Goal: Information Seeking & Learning: Compare options

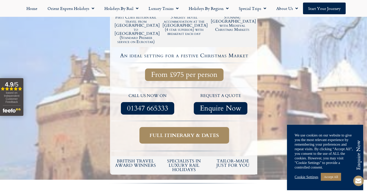
scroll to position [138, 0]
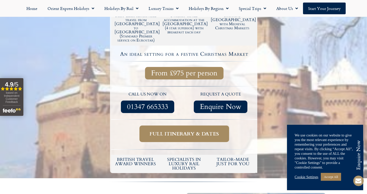
click at [184, 130] on span "Full itinerary & dates" at bounding box center [184, 133] width 69 height 6
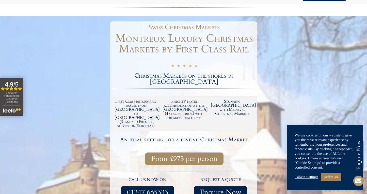
scroll to position [25, 0]
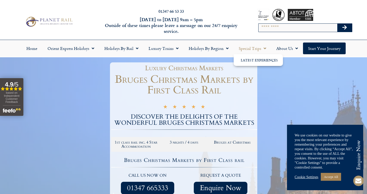
click at [252, 48] on link "Special Trips" at bounding box center [253, 48] width 38 height 12
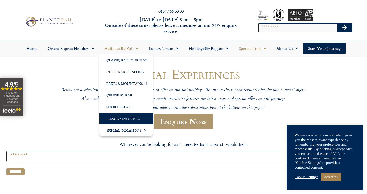
click at [116, 119] on link "Luxury Day Trips" at bounding box center [125, 119] width 53 height 12
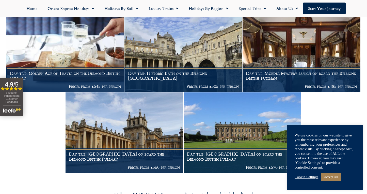
scroll to position [539, 0]
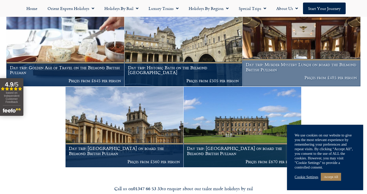
click at [291, 66] on h1 "Day trip: Murder Mystery Lunch on board the Belmond British Pullman" at bounding box center [301, 67] width 111 height 10
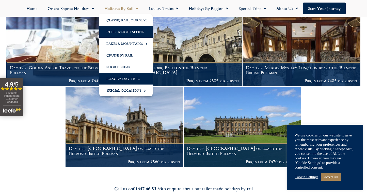
click at [122, 31] on link "Cities & Sightseeing" at bounding box center [125, 32] width 53 height 12
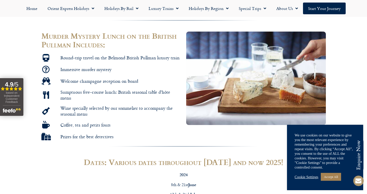
scroll to position [274, 0]
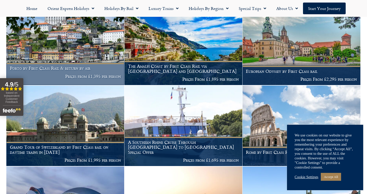
scroll to position [412, 0]
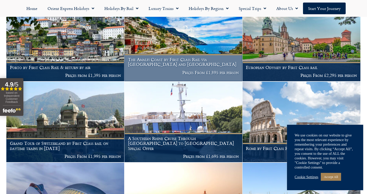
click at [171, 42] on img at bounding box center [184, 41] width 118 height 80
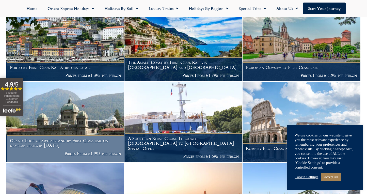
click at [86, 117] on img at bounding box center [65, 122] width 118 height 80
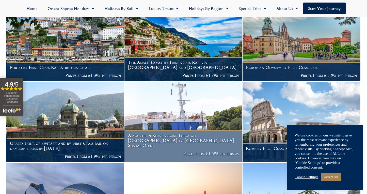
click at [159, 139] on h1 "A Southern Rhine Cruise Through [GEOGRAPHIC_DATA] to [GEOGRAPHIC_DATA] Special …" at bounding box center [183, 140] width 111 height 15
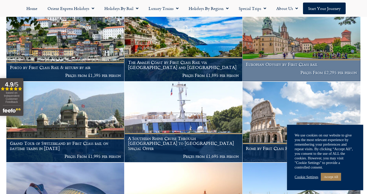
click at [271, 39] on img at bounding box center [302, 41] width 118 height 80
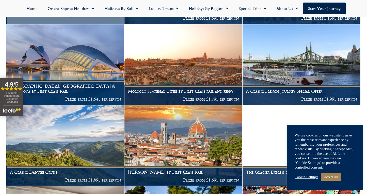
scroll to position [554, 0]
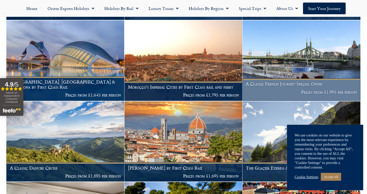
click at [304, 53] on img at bounding box center [302, 60] width 118 height 80
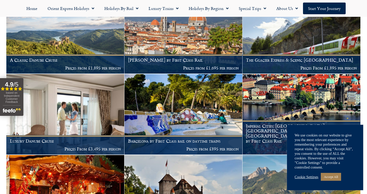
scroll to position [662, 0]
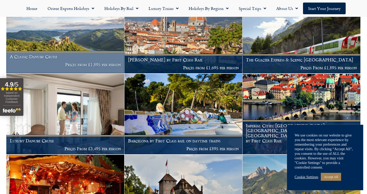
click at [80, 40] on img at bounding box center [65, 33] width 118 height 80
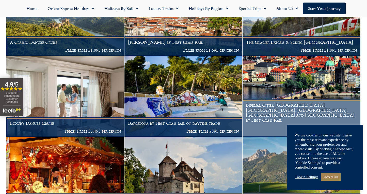
scroll to position [682, 0]
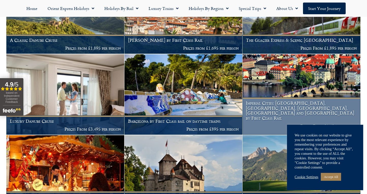
click at [272, 101] on img at bounding box center [302, 94] width 118 height 80
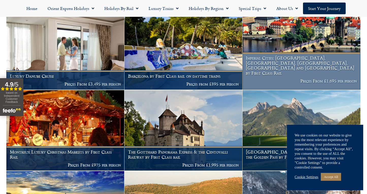
scroll to position [728, 0]
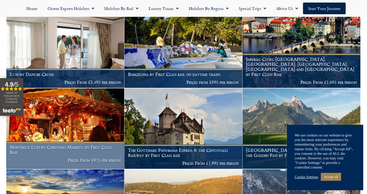
click at [77, 125] on img at bounding box center [65, 128] width 118 height 80
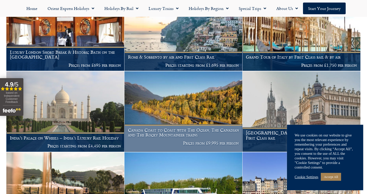
scroll to position [1068, 0]
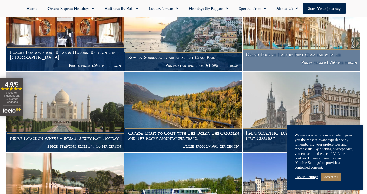
click at [309, 37] on img at bounding box center [302, 31] width 118 height 80
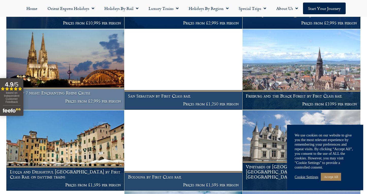
scroll to position [1281, 0]
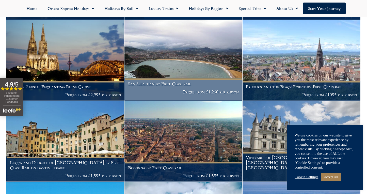
click at [183, 71] on img at bounding box center [184, 60] width 118 height 80
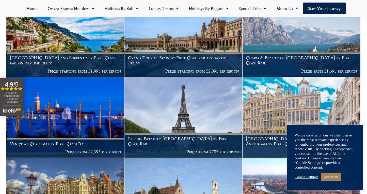
scroll to position [1875, 0]
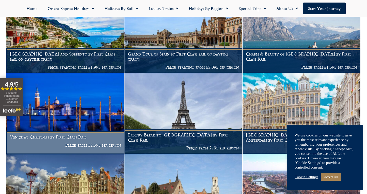
click at [87, 124] on img at bounding box center [65, 113] width 118 height 80
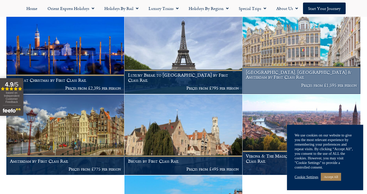
scroll to position [1935, 0]
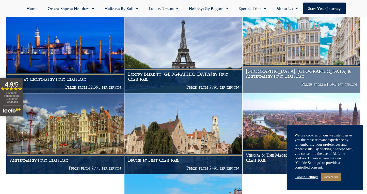
click at [256, 79] on h1 "Bruges, Brussels & Amsterdam by First Class Rail" at bounding box center [301, 74] width 111 height 10
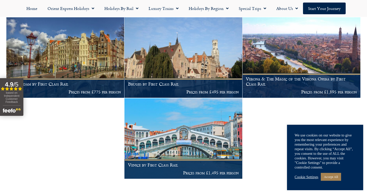
scroll to position [2013, 0]
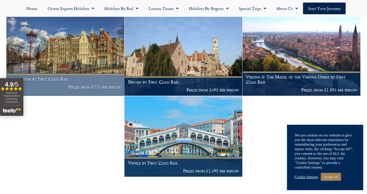
click at [59, 81] on h1 "Amsterdam by First Class Rail" at bounding box center [65, 78] width 111 height 5
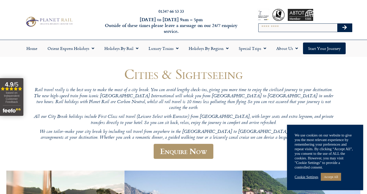
scroll to position [0, 0]
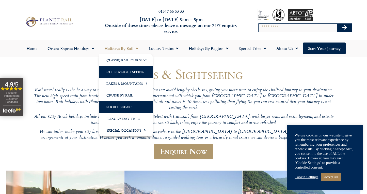
click at [123, 107] on link "Short Breaks" at bounding box center [125, 107] width 53 height 12
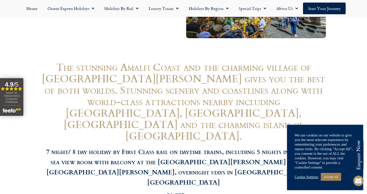
scroll to position [432, 0]
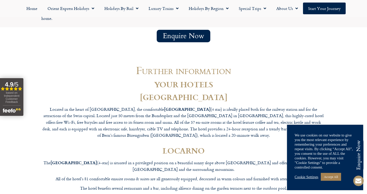
scroll to position [2417, 0]
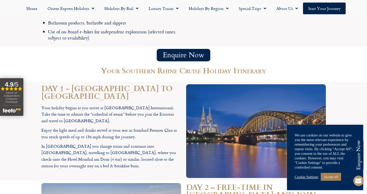
scroll to position [719, 0]
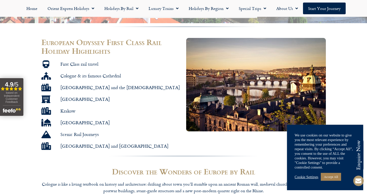
scroll to position [293, 0]
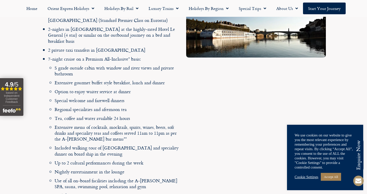
scroll to position [514, 0]
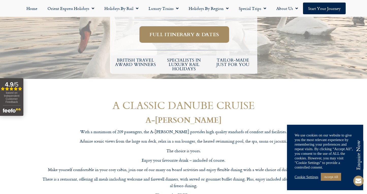
scroll to position [244, 0]
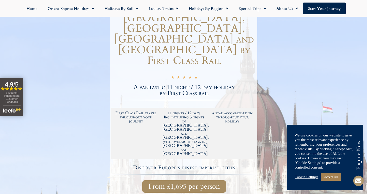
scroll to position [97, 0]
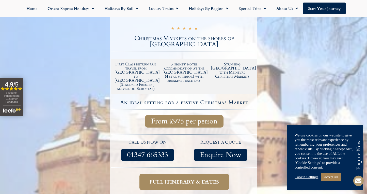
scroll to position [91, 0]
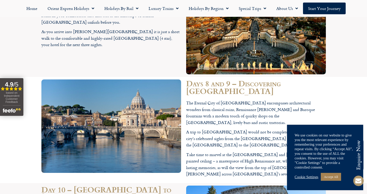
scroll to position [1040, 0]
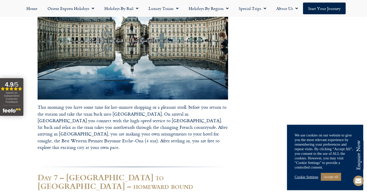
scroll to position [1073, 0]
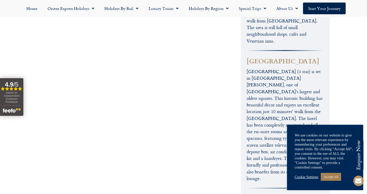
scroll to position [1408, 0]
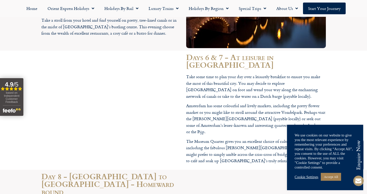
scroll to position [1190, 0]
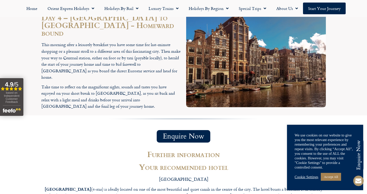
scroll to position [752, 0]
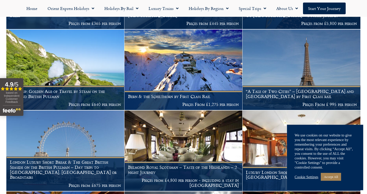
scroll to position [369, 0]
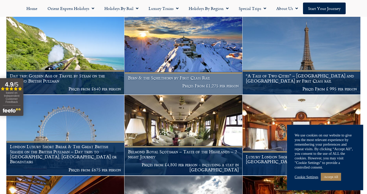
click at [182, 77] on h1 "Bern & the Schilthorn by First Class Rail" at bounding box center [183, 77] width 111 height 5
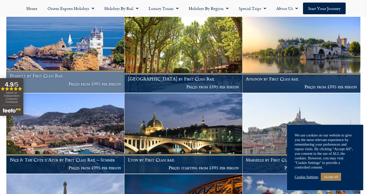
scroll to position [790, 0]
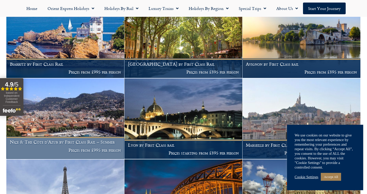
click at [88, 149] on p "Prices from £995 per person" at bounding box center [65, 149] width 111 height 5
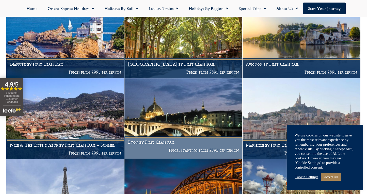
click at [192, 135] on img at bounding box center [184, 118] width 118 height 80
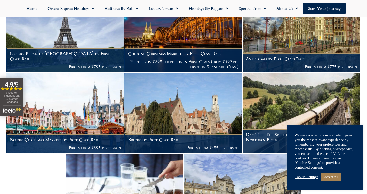
scroll to position [941, 0]
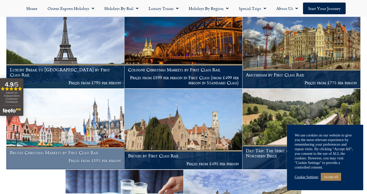
click at [54, 155] on h1 "Bruges Christmas Markets by First Class Rail" at bounding box center [65, 152] width 111 height 5
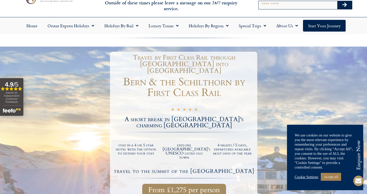
scroll to position [20, 0]
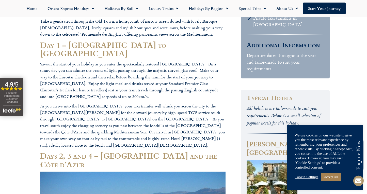
scroll to position [303, 0]
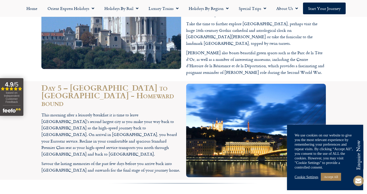
scroll to position [676, 0]
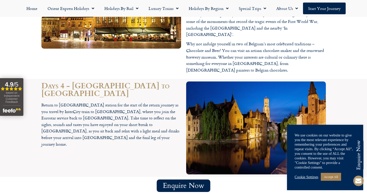
scroll to position [680, 0]
